Goal: Find specific page/section: Find specific page/section

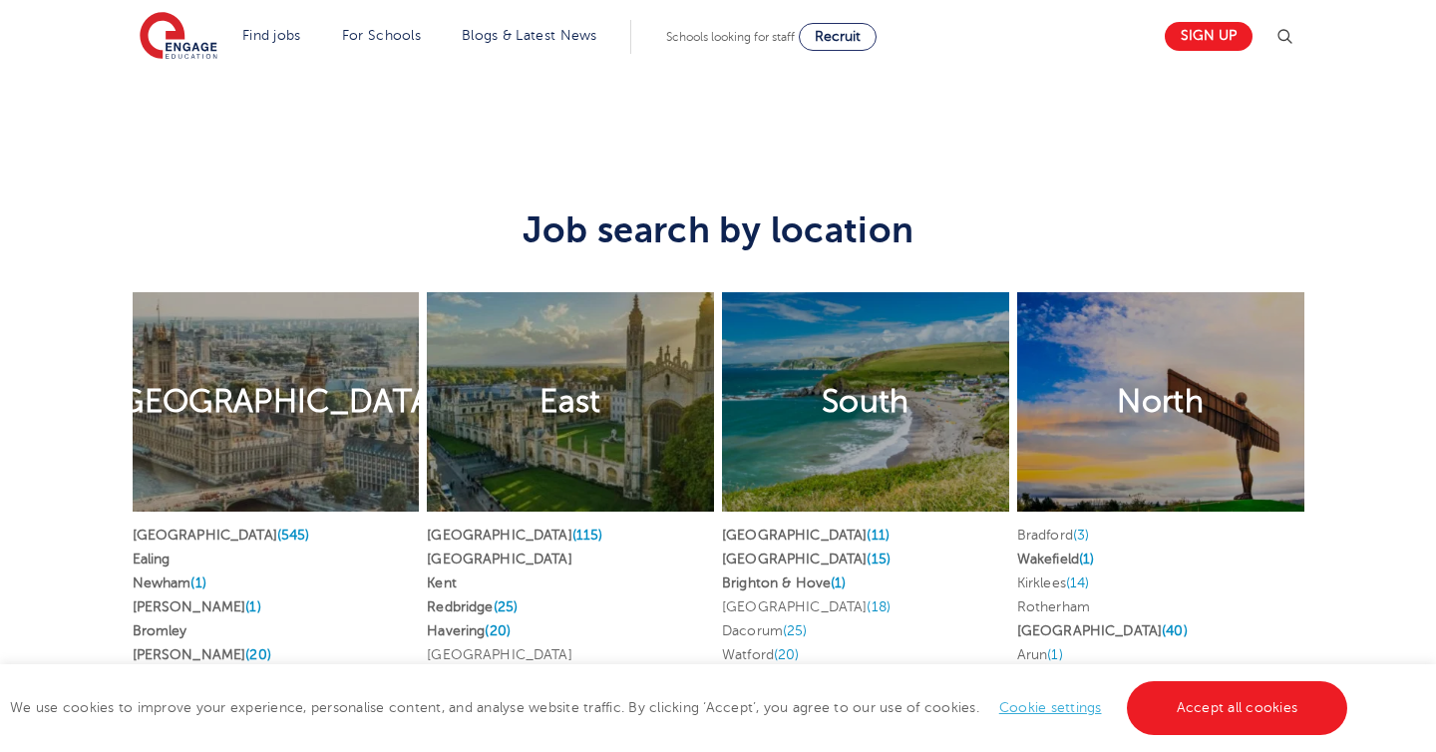
scroll to position [4444, 0]
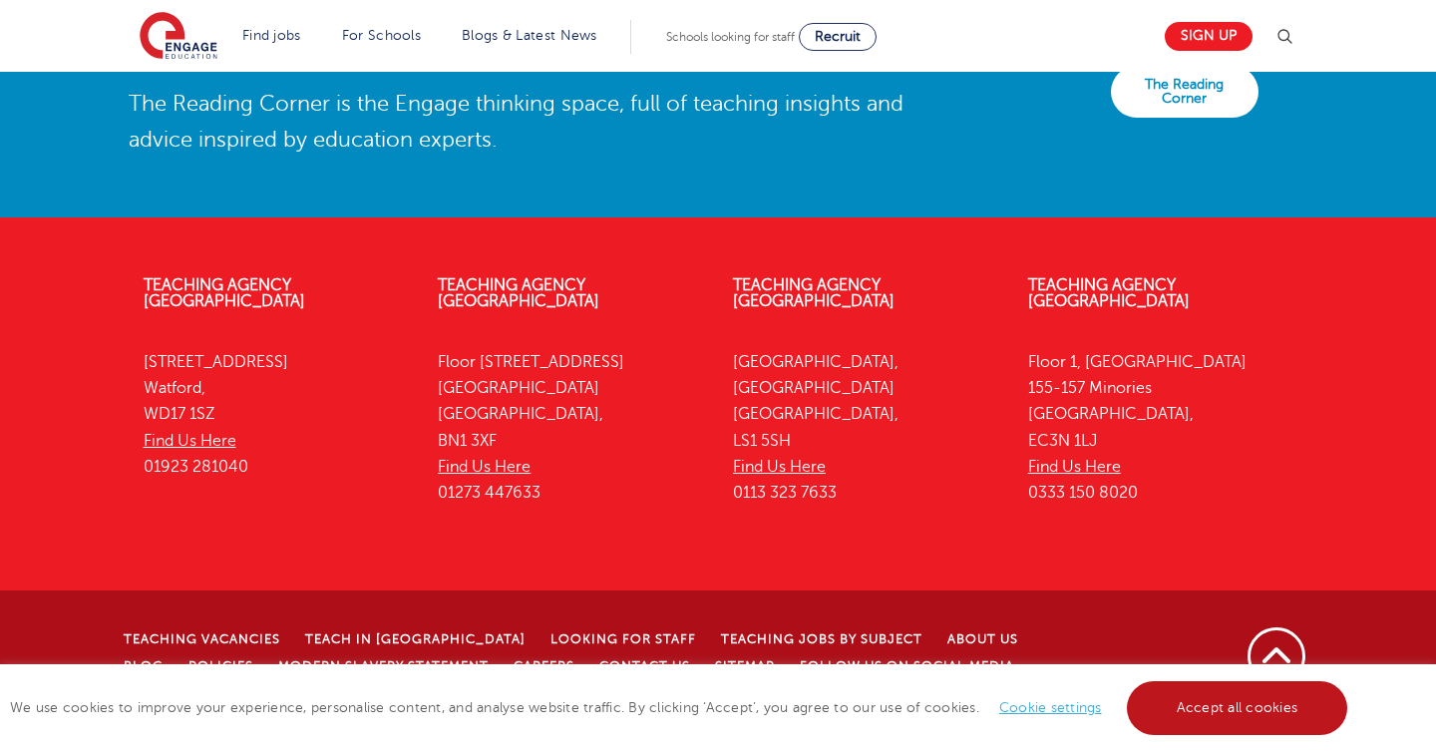
click at [1212, 698] on link "Accept all cookies" at bounding box center [1237, 708] width 221 height 54
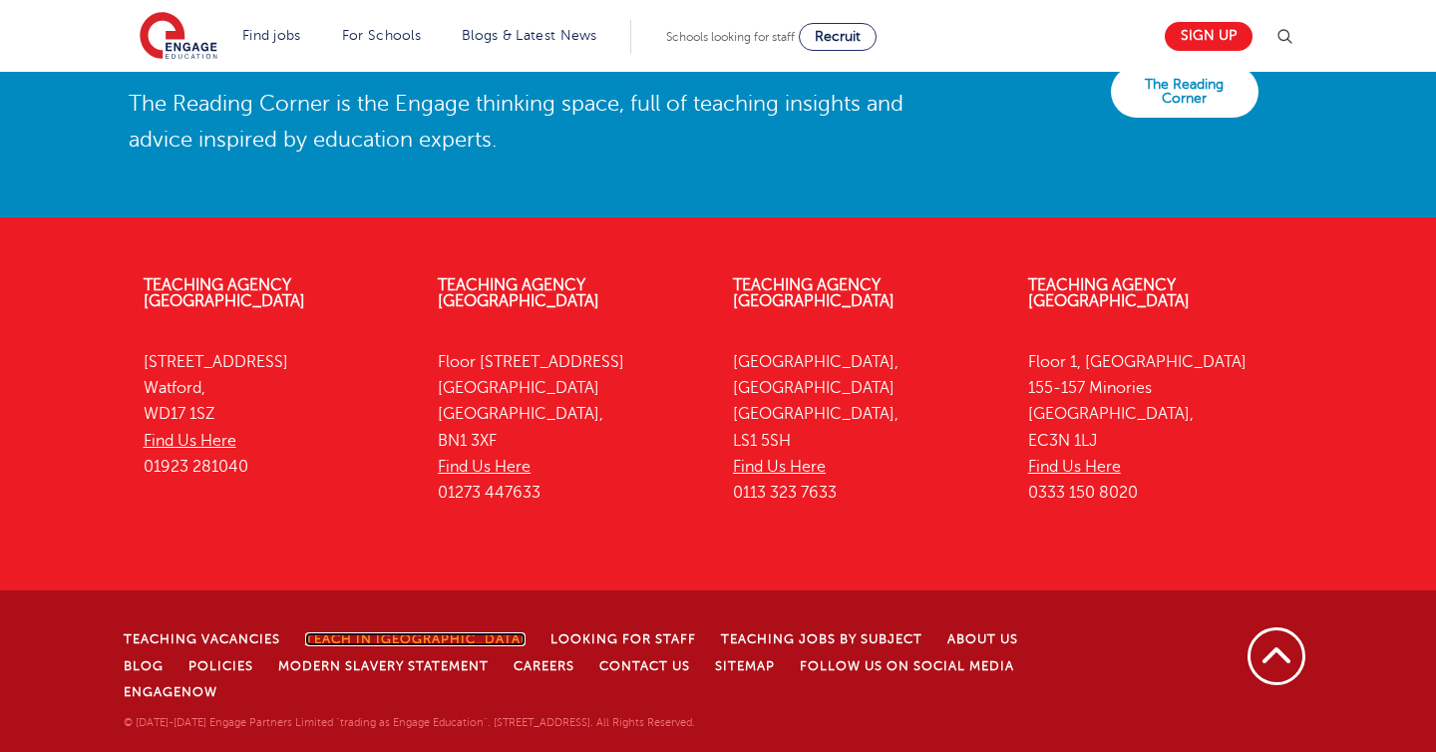
click at [376, 646] on link "Teach in [GEOGRAPHIC_DATA]" at bounding box center [415, 639] width 220 height 14
